Goal: Information Seeking & Learning: Learn about a topic

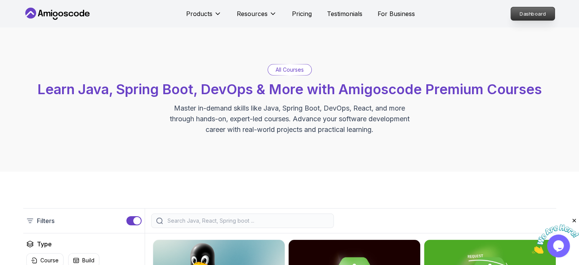
click at [538, 15] on p "Dashboard" at bounding box center [533, 13] width 44 height 13
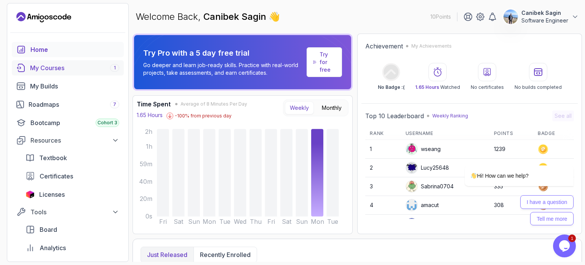
click at [53, 67] on div "My Courses 1" at bounding box center [74, 67] width 89 height 9
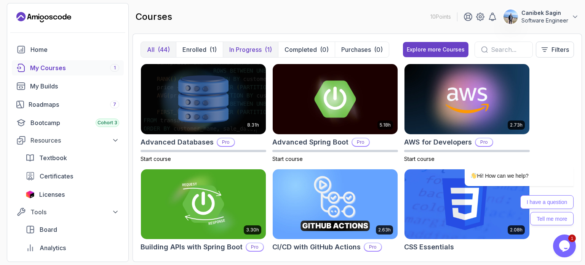
click at [250, 50] on p "In Progress" at bounding box center [245, 49] width 32 height 9
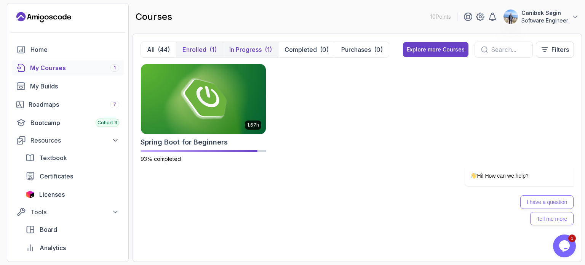
click at [203, 50] on p "Enrolled" at bounding box center [194, 49] width 24 height 9
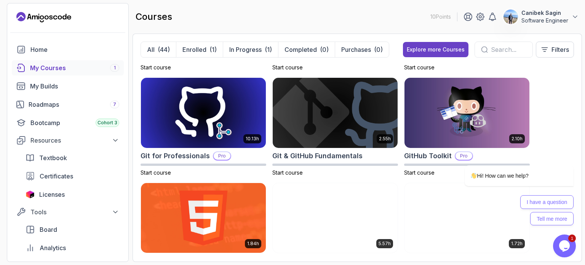
scroll to position [305, 0]
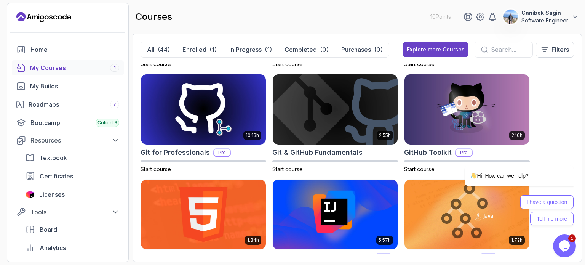
click at [340, 107] on img at bounding box center [335, 109] width 125 height 70
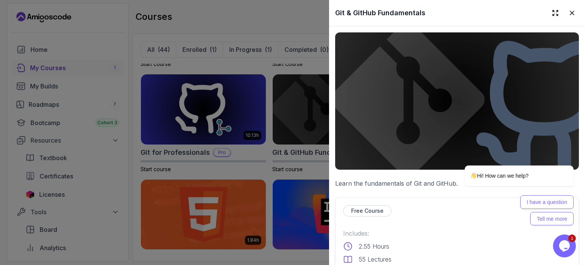
click at [436, 179] on p "Learn the fundamentals of Git and GitHub." at bounding box center [457, 183] width 244 height 9
click at [450, 179] on div "Hi! How can we help?" at bounding box center [509, 175] width 129 height 21
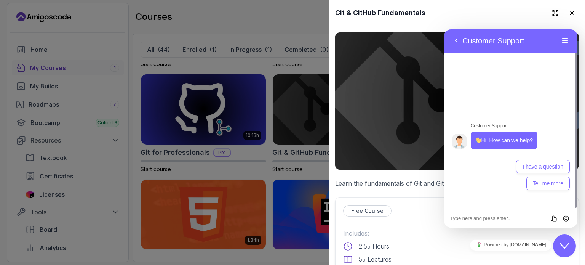
click at [457, 40] on button "Back" at bounding box center [456, 40] width 12 height 11
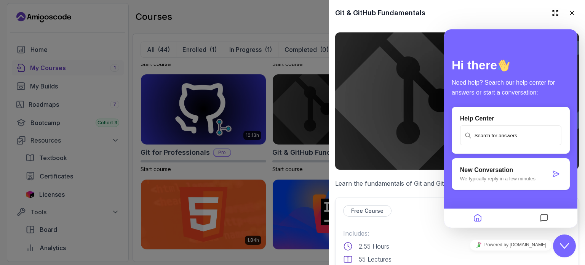
click at [404, 21] on div "Git & GitHub Fundamentals" at bounding box center [457, 13] width 256 height 26
click at [399, 12] on h2 "Git & GitHub Fundamentals" at bounding box center [380, 13] width 90 height 11
click at [303, 107] on div at bounding box center [292, 132] width 585 height 265
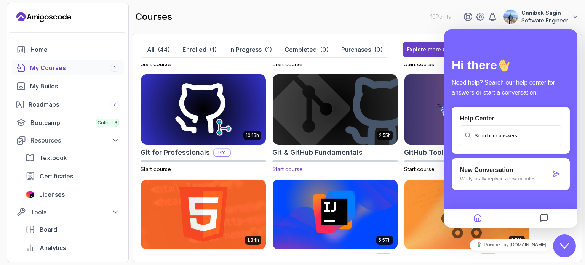
click at [304, 110] on img at bounding box center [335, 108] width 131 height 73
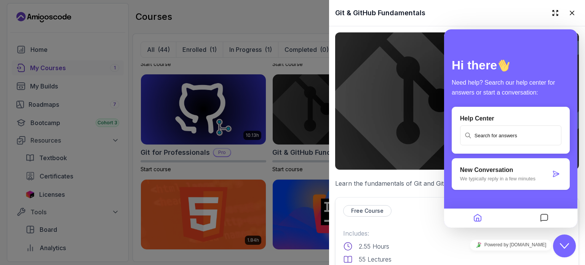
click at [290, 174] on div at bounding box center [292, 132] width 585 height 265
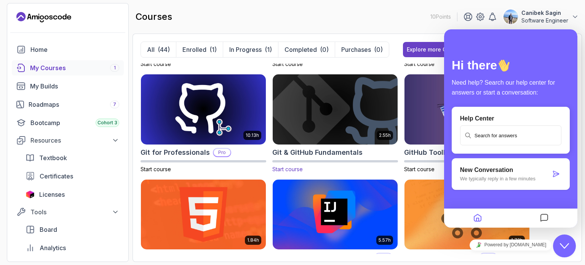
click at [291, 170] on span "Start course" at bounding box center [287, 169] width 30 height 6
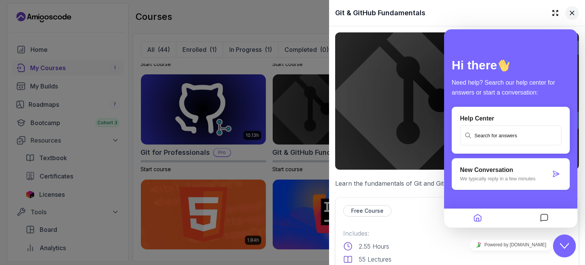
click at [568, 16] on icon at bounding box center [572, 13] width 8 height 8
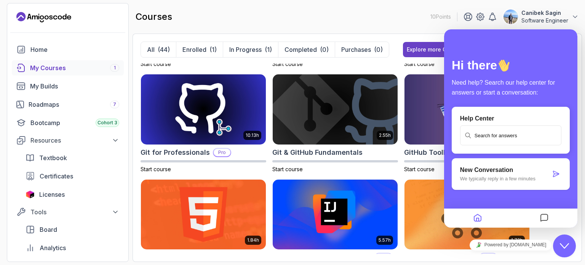
click at [556, 48] on div "Hi there Need help? Search our help center for answers or start a conversation:…" at bounding box center [510, 128] width 133 height 198
click at [567, 250] on button "Close Chat This icon closes the chat window." at bounding box center [564, 245] width 23 height 23
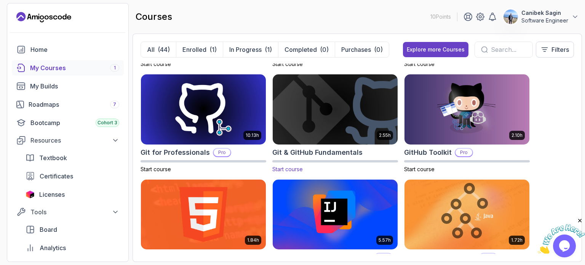
click at [342, 154] on h2 "Git & GitHub Fundamentals" at bounding box center [317, 152] width 90 height 11
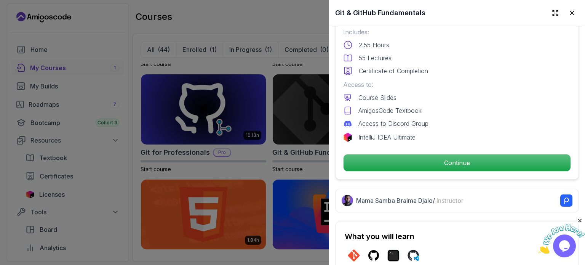
scroll to position [228, 0]
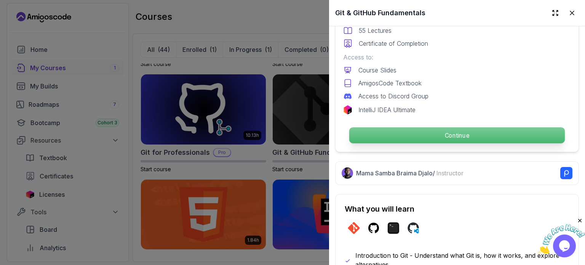
click at [446, 132] on p "Continue" at bounding box center [456, 135] width 215 height 16
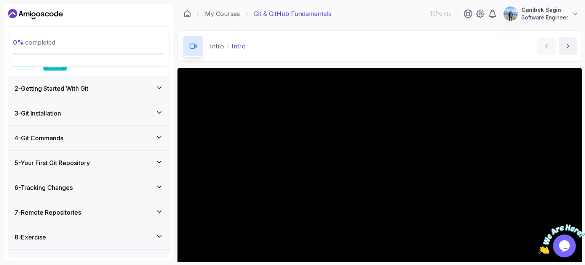
scroll to position [127, 0]
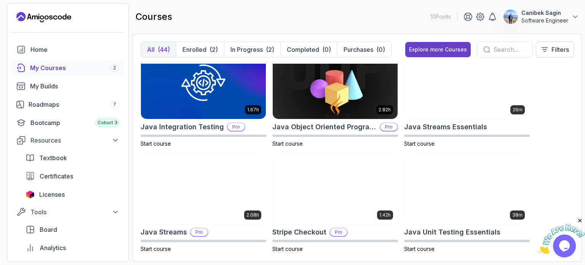
scroll to position [647, 0]
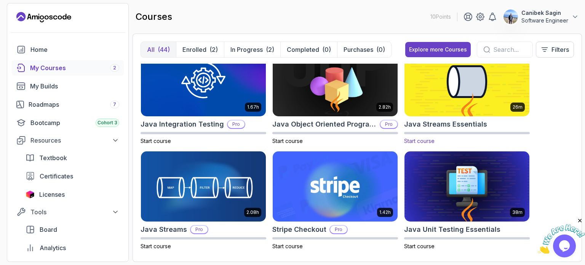
click at [434, 126] on h2 "Java Streams Essentials" at bounding box center [445, 124] width 83 height 11
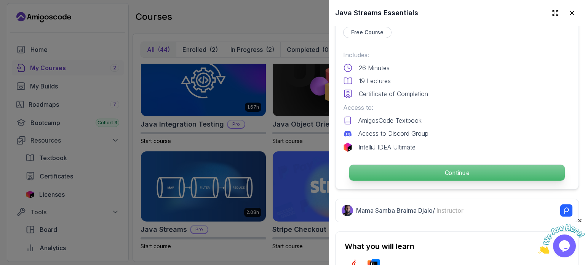
scroll to position [190, 0]
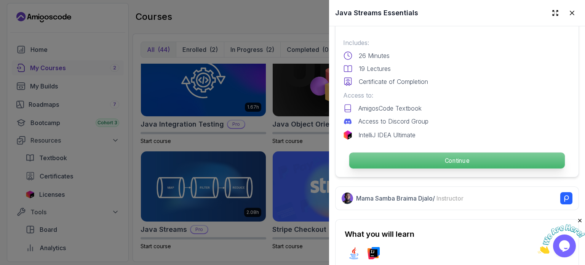
click at [432, 156] on p "Continue" at bounding box center [456, 160] width 215 height 16
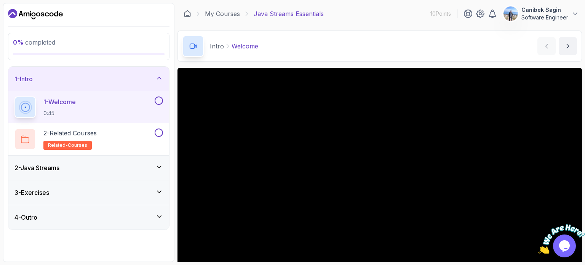
click at [161, 73] on div "1 - Intro" at bounding box center [88, 79] width 161 height 24
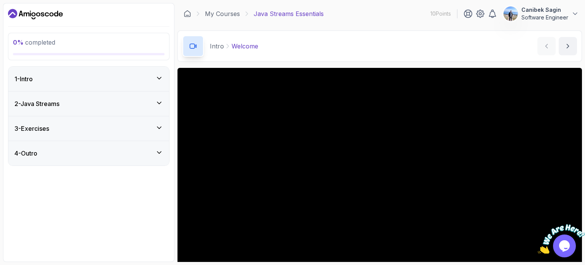
click at [86, 107] on div "2 - Java Streams" at bounding box center [88, 103] width 148 height 9
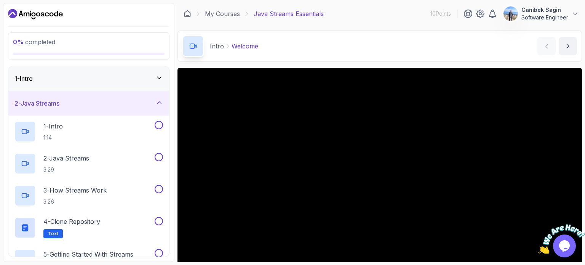
click at [154, 100] on div "2 - Java Streams" at bounding box center [88, 103] width 148 height 9
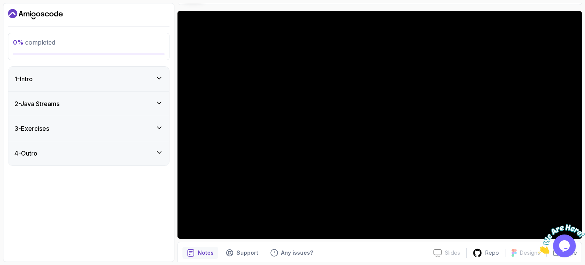
scroll to position [86, 0]
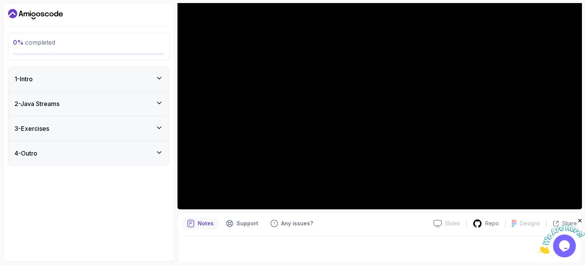
click at [95, 133] on div "3 - Exercises" at bounding box center [88, 128] width 161 height 24
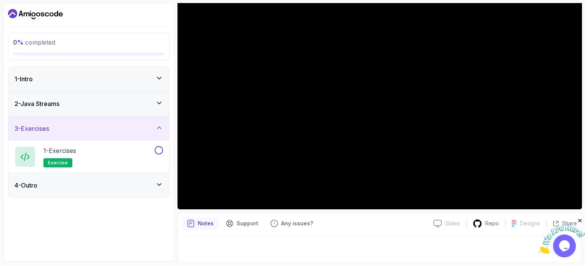
click at [95, 132] on div "3 - Exercises" at bounding box center [88, 128] width 148 height 9
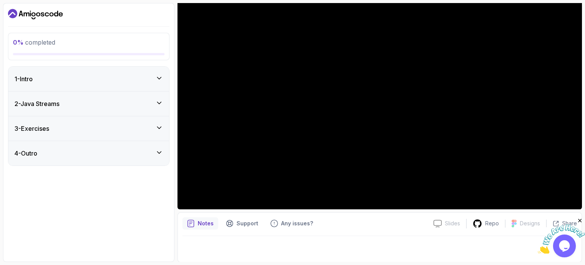
click at [88, 153] on div "4 - Outro" at bounding box center [88, 152] width 148 height 9
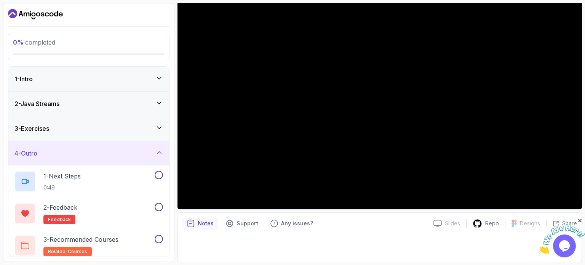
click at [88, 153] on div "4 - Outro" at bounding box center [88, 152] width 148 height 9
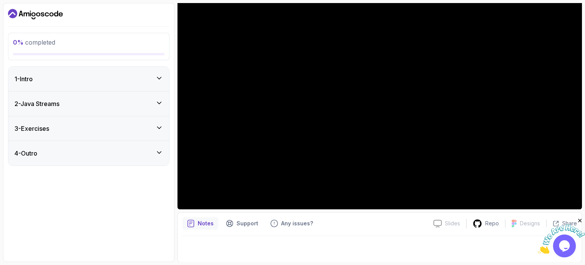
click at [67, 109] on div "2 - Java Streams" at bounding box center [88, 103] width 161 height 24
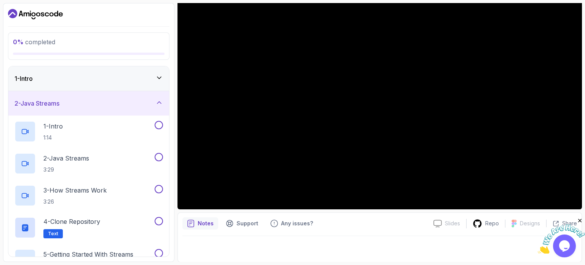
click at [75, 103] on div "2 - Java Streams" at bounding box center [88, 103] width 148 height 9
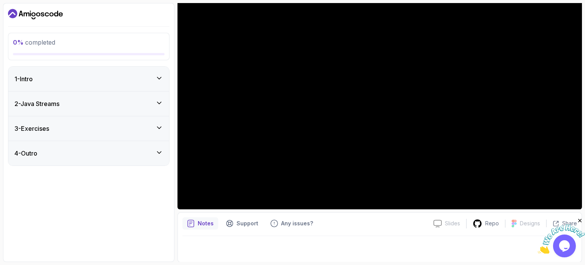
click at [45, 75] on div "1 - Intro" at bounding box center [88, 78] width 148 height 9
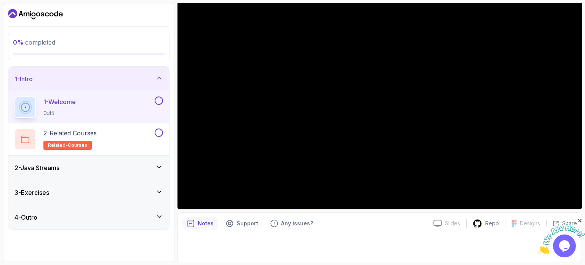
click at [44, 77] on div "1 - Intro" at bounding box center [88, 78] width 148 height 9
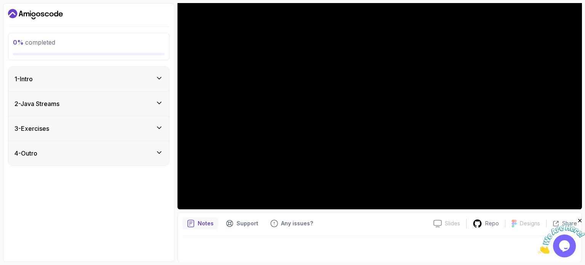
click at [51, 109] on div "2 - Java Streams" at bounding box center [88, 103] width 161 height 24
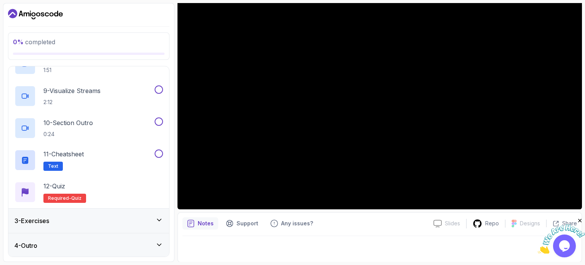
scroll to position [292, 0]
